Goal: Find specific page/section: Find specific page/section

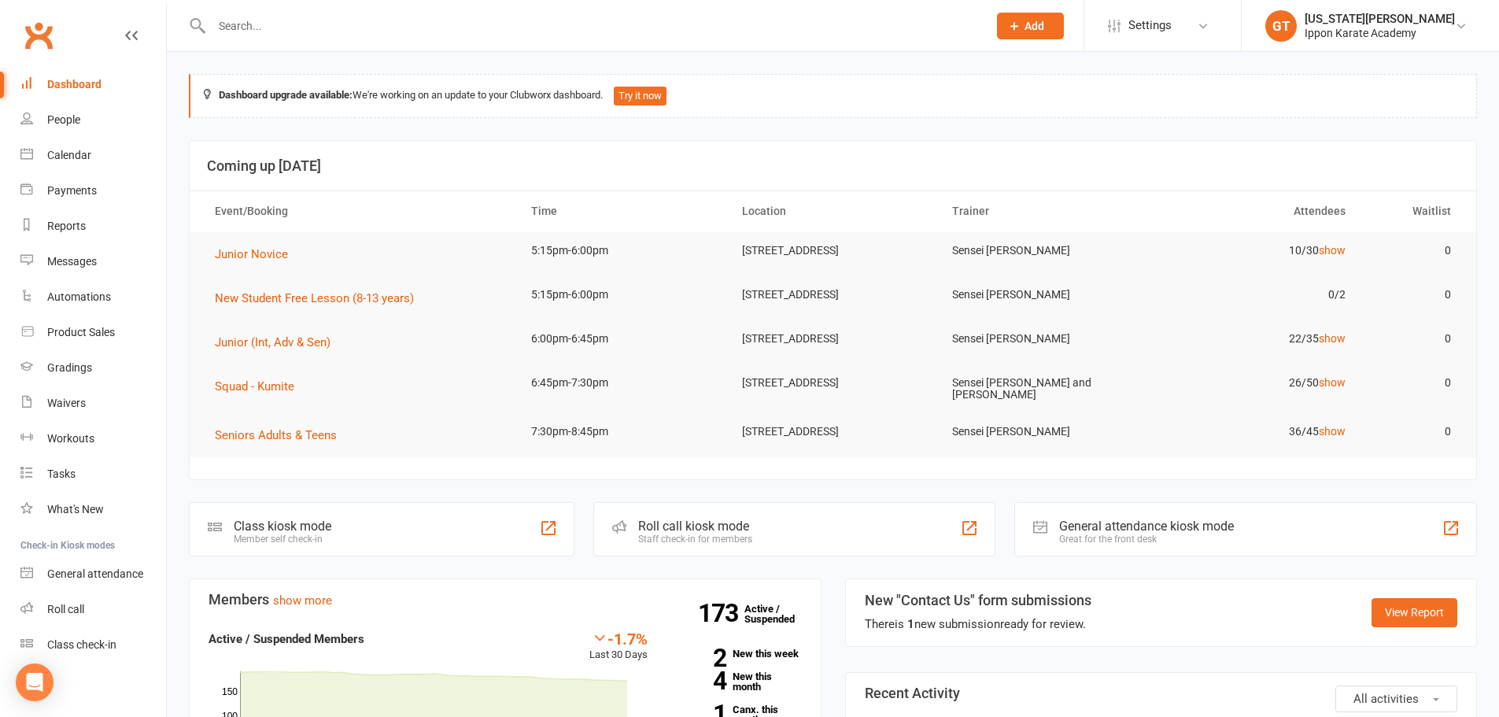
click at [273, 35] on input "text" at bounding box center [592, 26] width 770 height 22
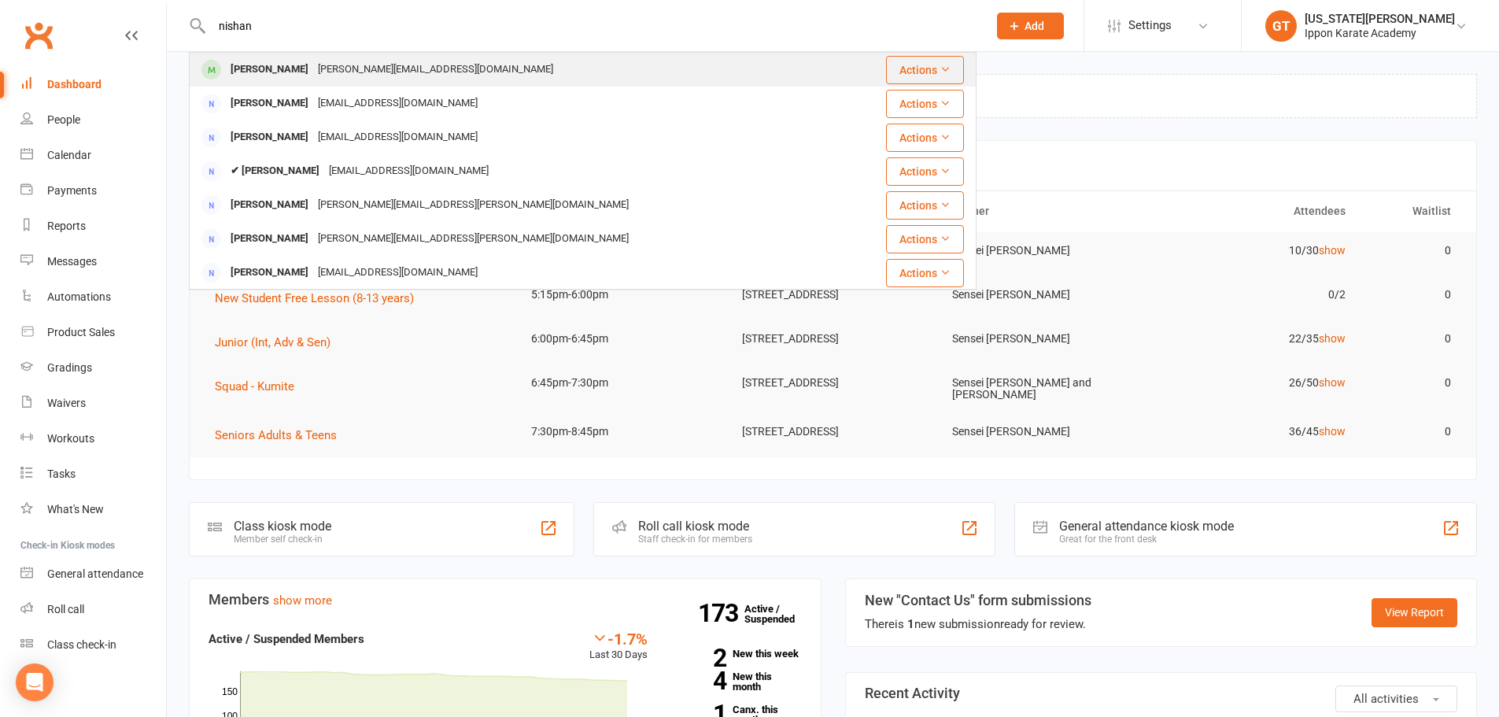
type input "nishan"
click at [344, 53] on td "[PERSON_NAME] Bathani [EMAIL_ADDRESS][DOMAIN_NAME]" at bounding box center [517, 70] width 655 height 34
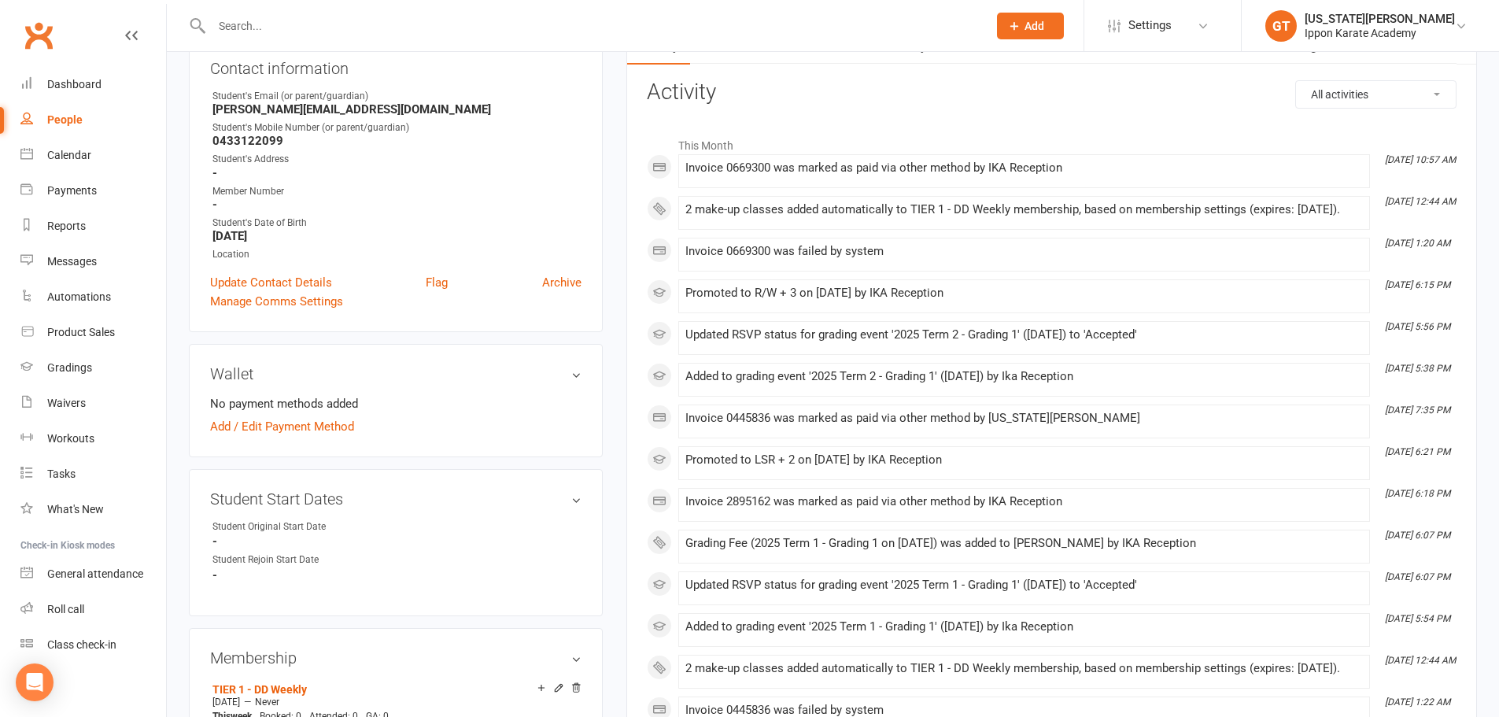
scroll to position [79, 0]
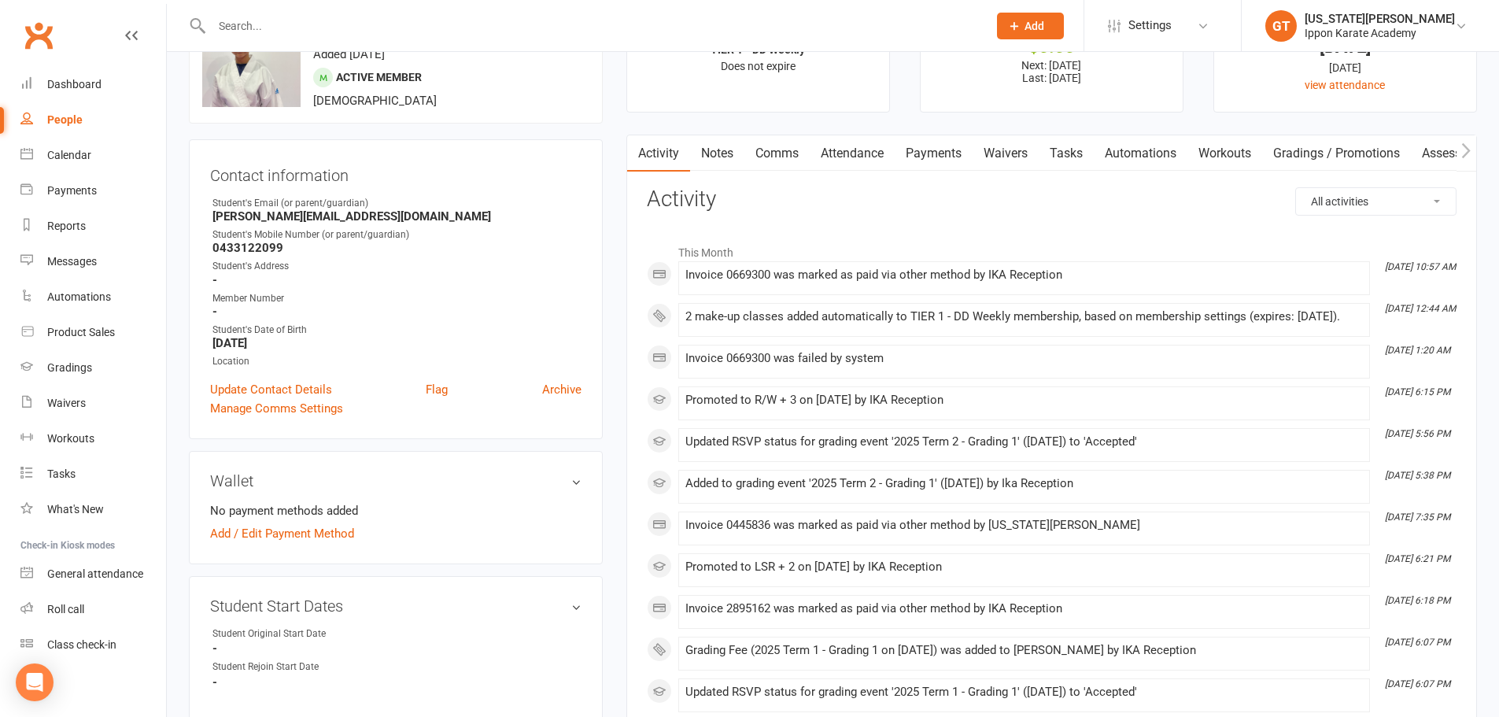
drag, startPoint x: 251, startPoint y: 345, endPoint x: 331, endPoint y: 344, distance: 79.5
click at [331, 344] on strong "[DATE]" at bounding box center [396, 343] width 369 height 14
drag, startPoint x: 399, startPoint y: 352, endPoint x: 220, endPoint y: 346, distance: 179.5
click at [220, 346] on ul "Owner Student's Email (or parent/guardian) [PERSON_NAME][EMAIL_ADDRESS][DOMAIN_…" at bounding box center [395, 282] width 371 height 173
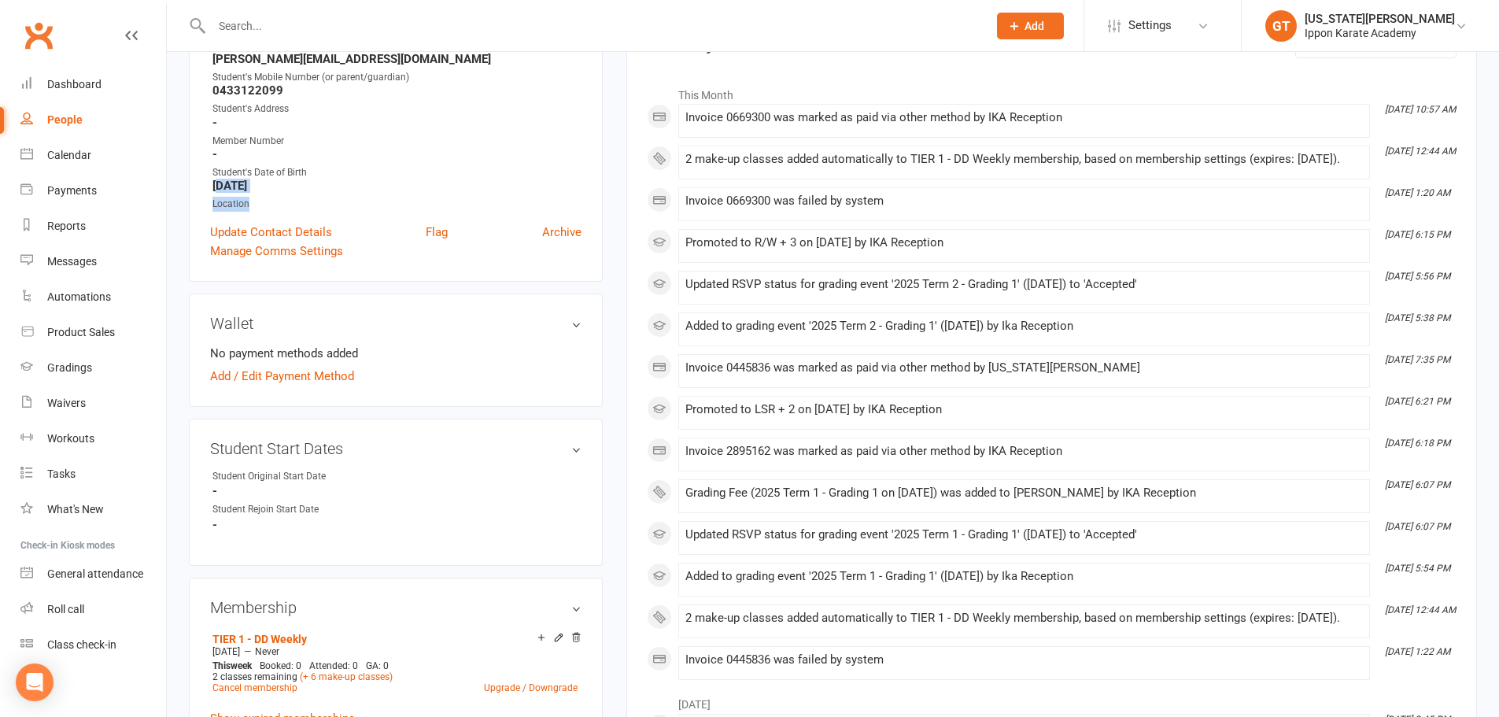
scroll to position [0, 0]
